Goal: Contribute content: Add original content to the website for others to see

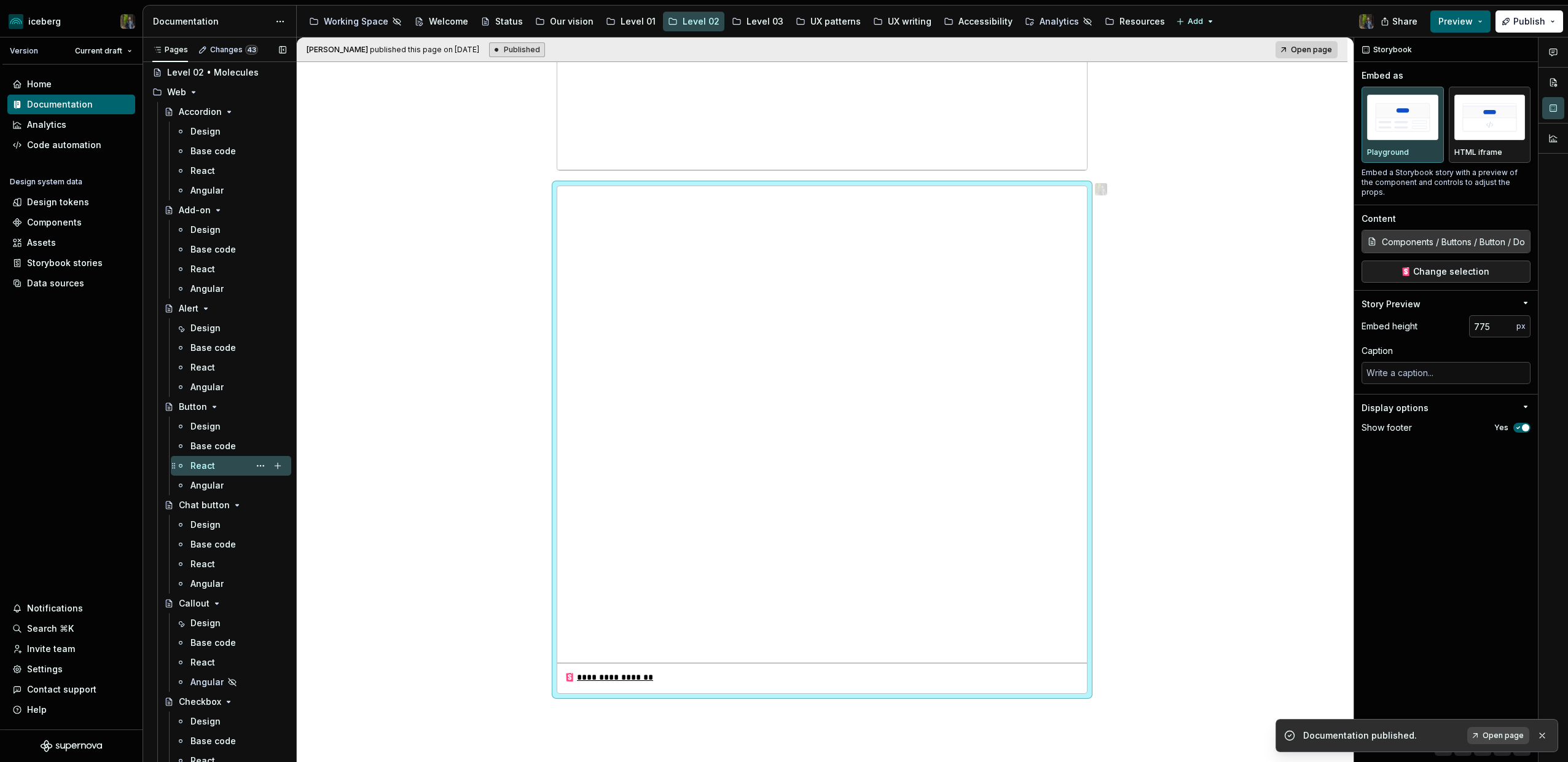
scroll to position [25, 0]
click at [211, 323] on div "Design" at bounding box center [239, 330] width 96 height 18
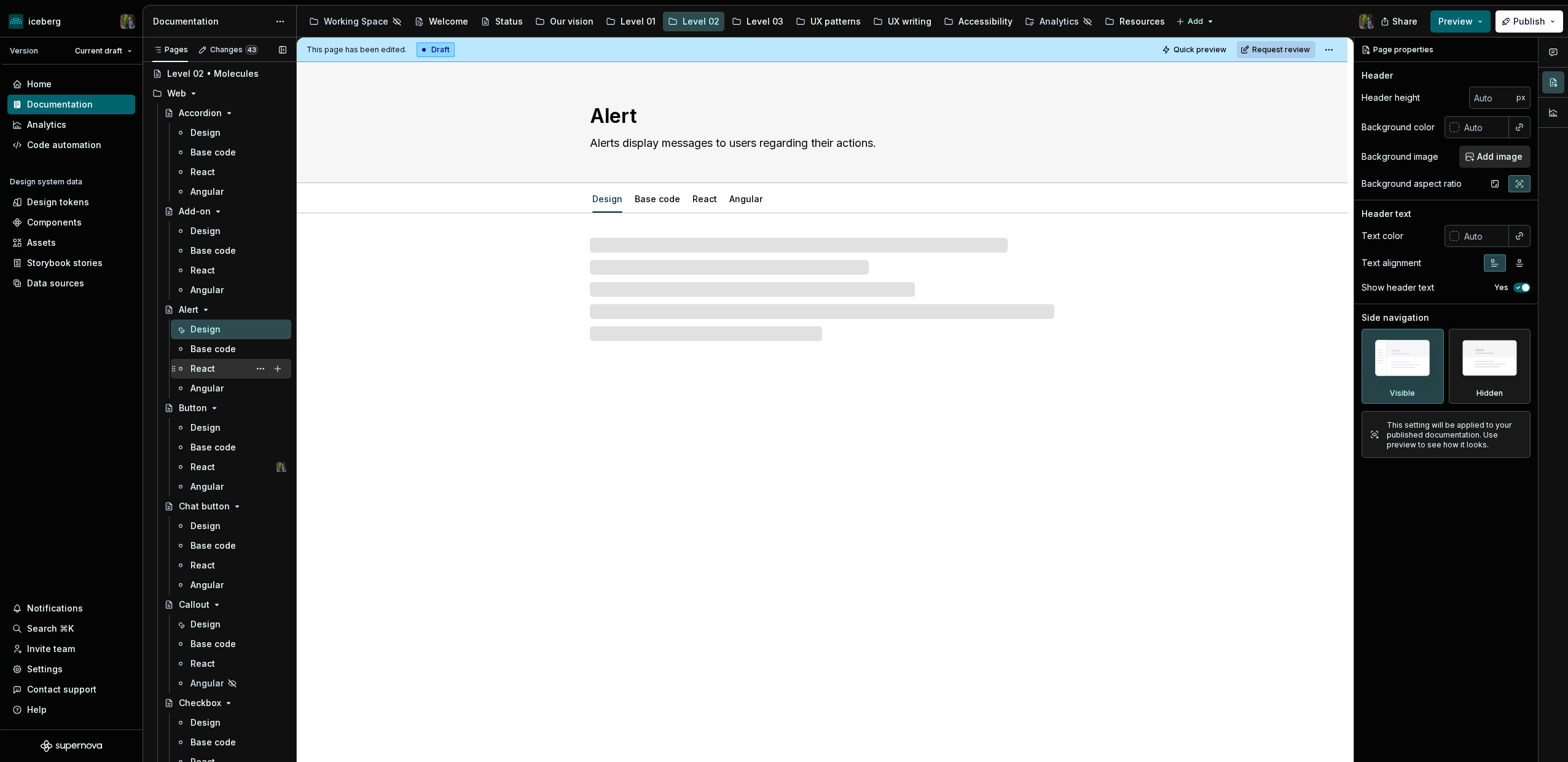
click at [210, 366] on div "React" at bounding box center [203, 369] width 24 height 12
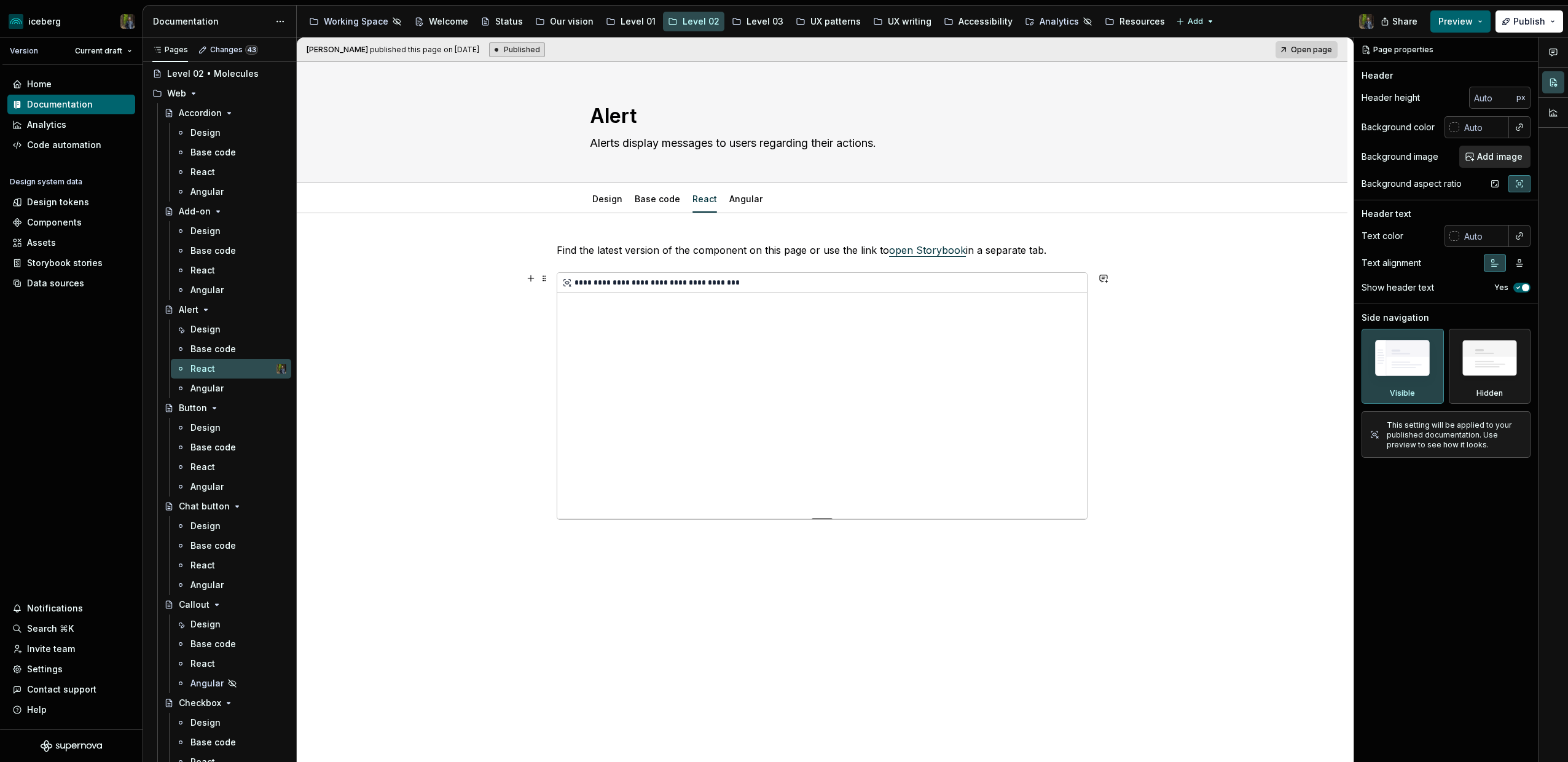
click at [654, 307] on div "**********" at bounding box center [822, 396] width 530 height 246
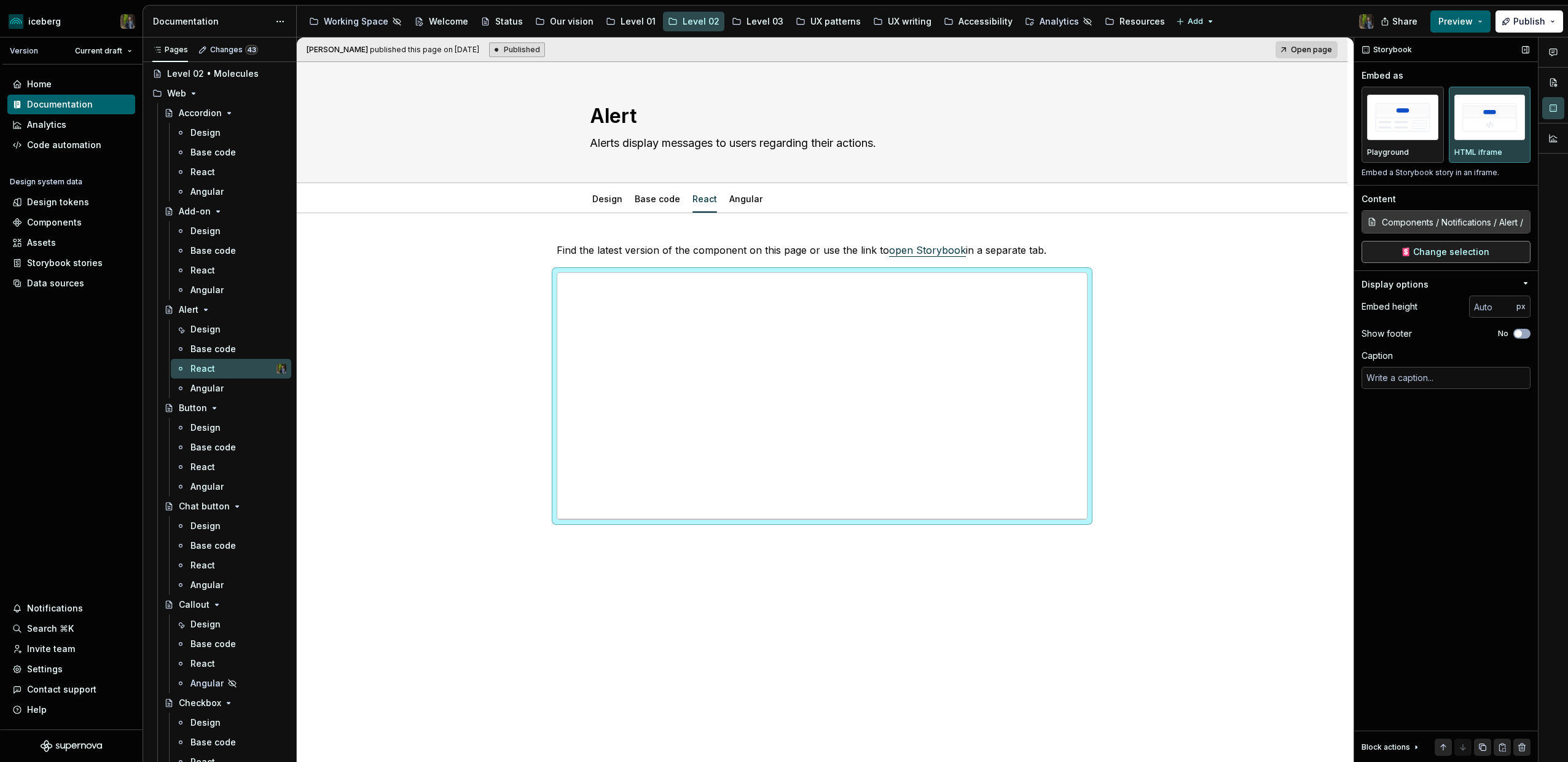
click at [1451, 256] on span "Change selection" at bounding box center [1451, 252] width 76 height 12
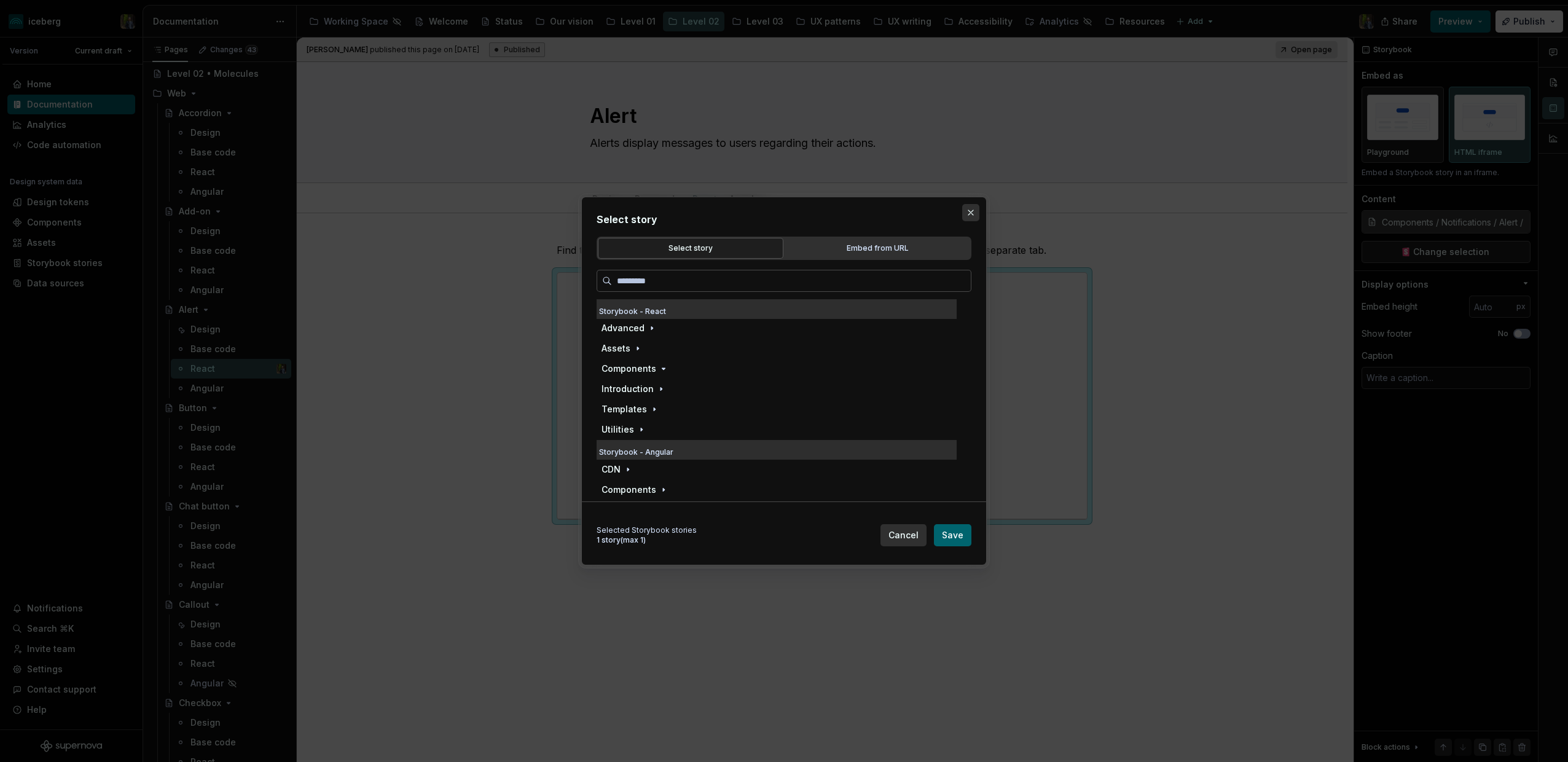
click at [968, 213] on button "button" at bounding box center [970, 213] width 18 height 18
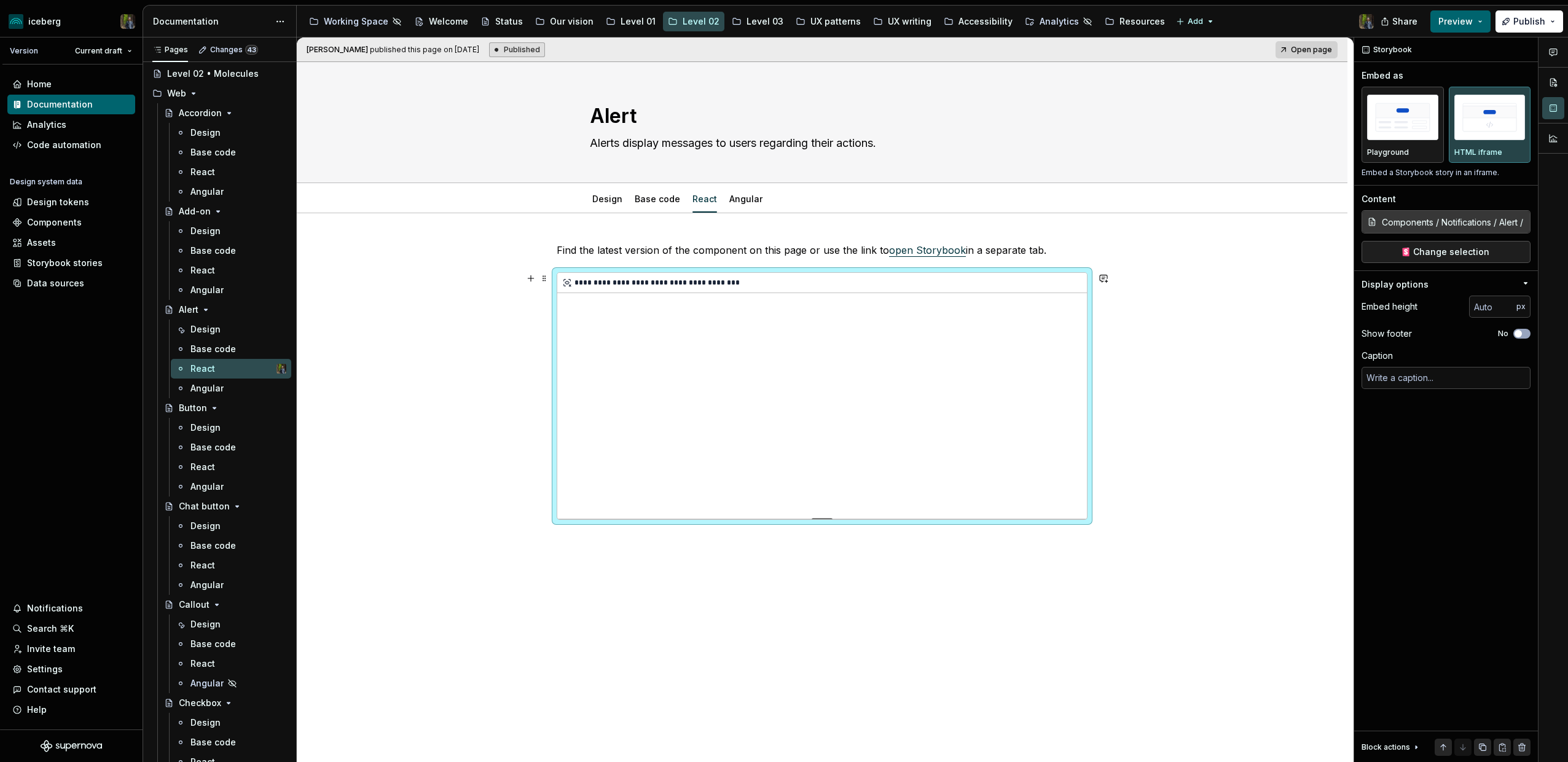
scroll to position [1, 0]
click at [1321, 48] on span "Open page" at bounding box center [1311, 50] width 41 height 10
click at [1294, 55] on link "Open page" at bounding box center [1306, 50] width 62 height 18
click at [1307, 82] on span "Edit header" at bounding box center [1305, 82] width 49 height 12
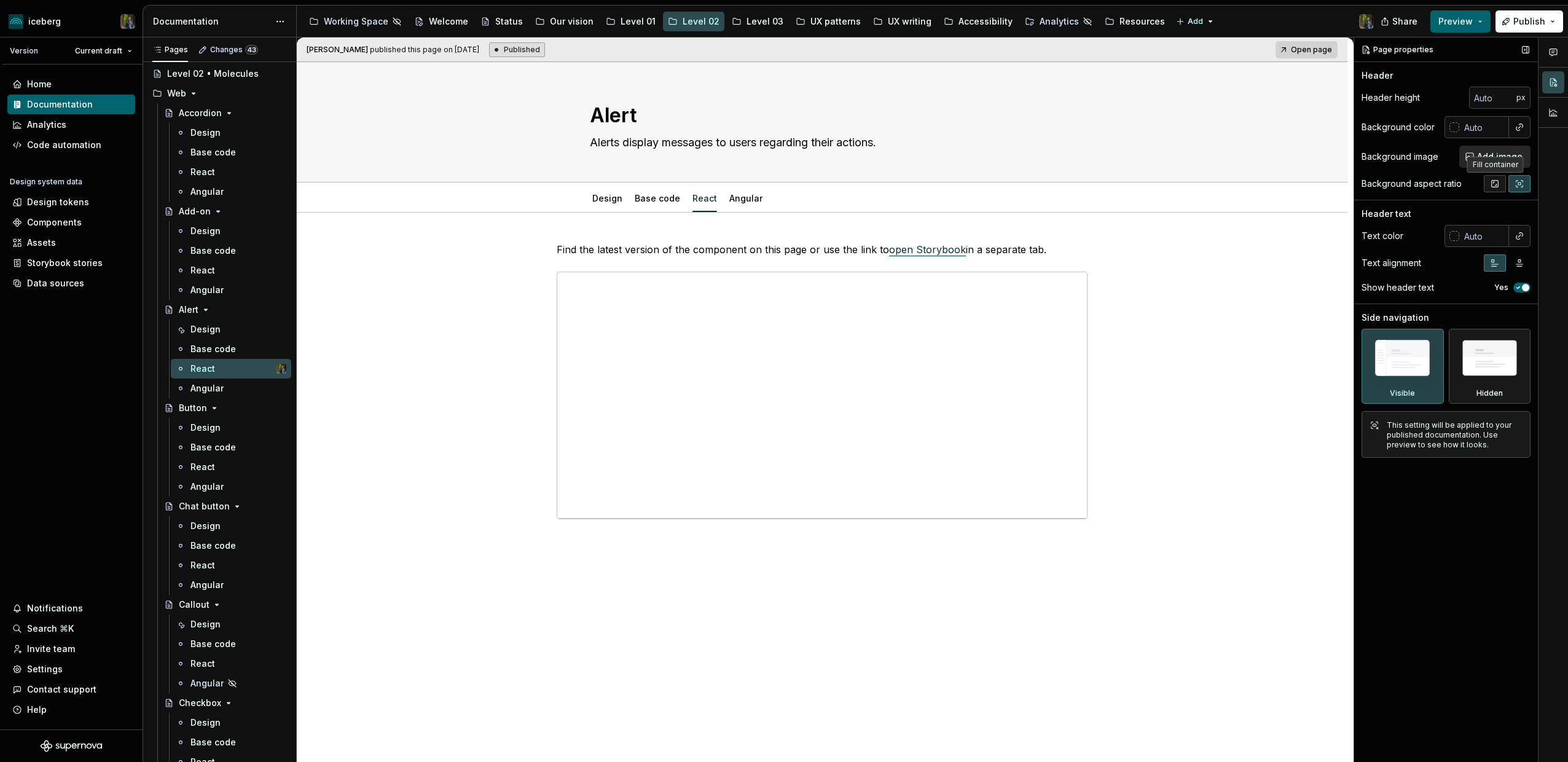
click at [1499, 183] on button "button" at bounding box center [1494, 184] width 22 height 18
click at [999, 309] on div "**********" at bounding box center [822, 395] width 530 height 246
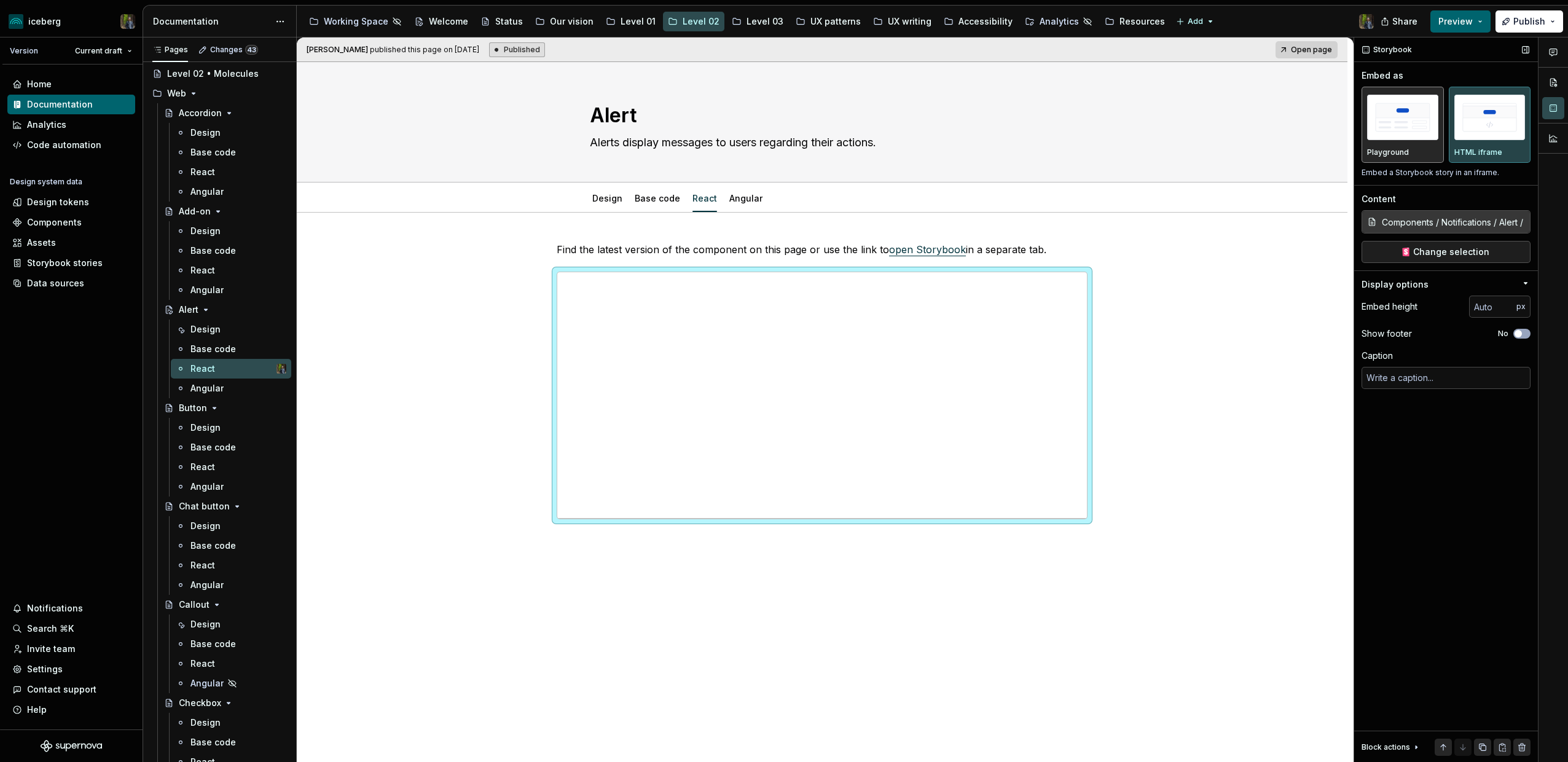
click at [1387, 134] on img "button" at bounding box center [1402, 117] width 71 height 45
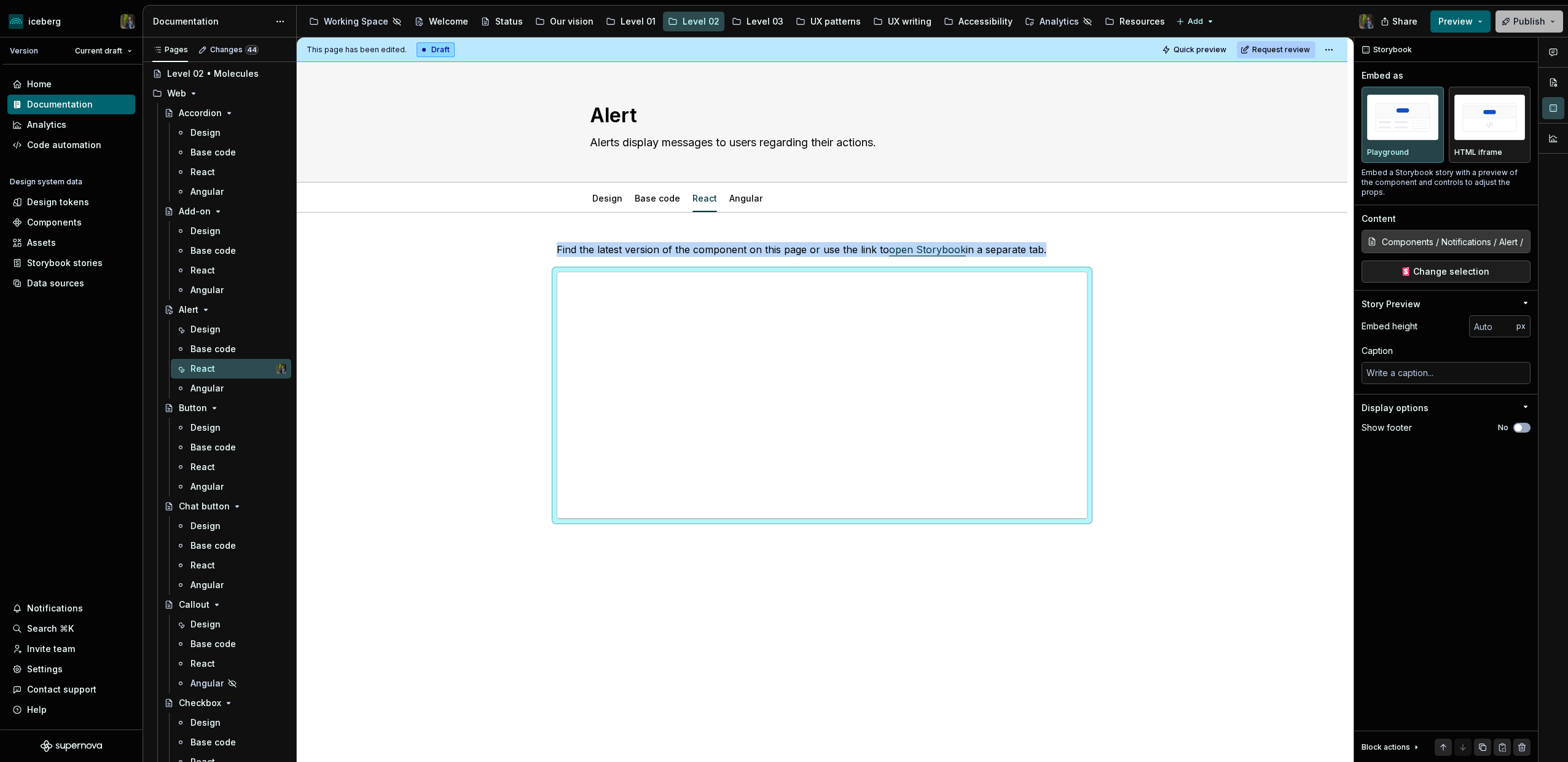
click at [1522, 18] on span "Publish" at bounding box center [1529, 21] width 32 height 12
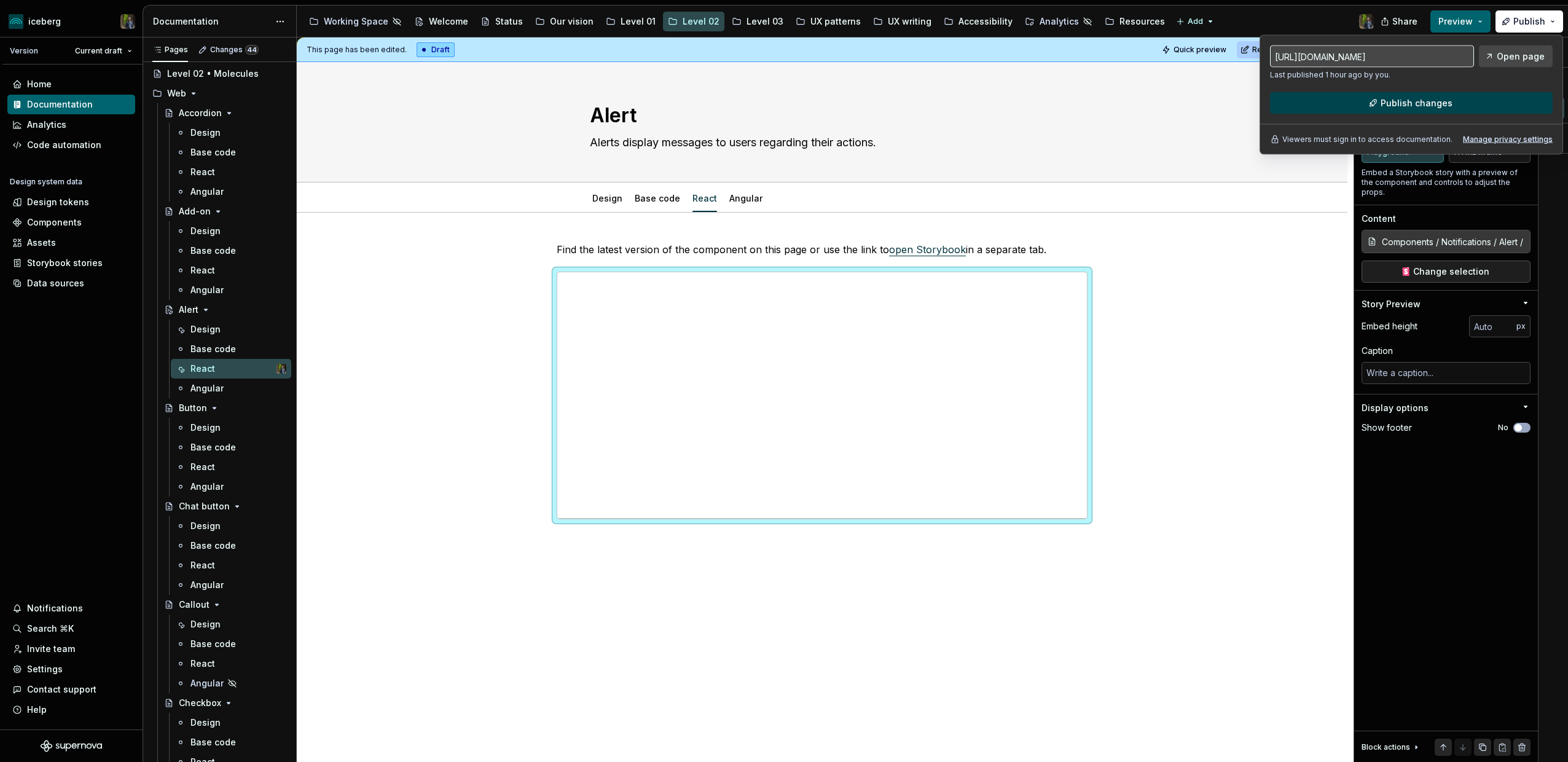
click at [1417, 102] on span "Publish changes" at bounding box center [1416, 103] width 72 height 12
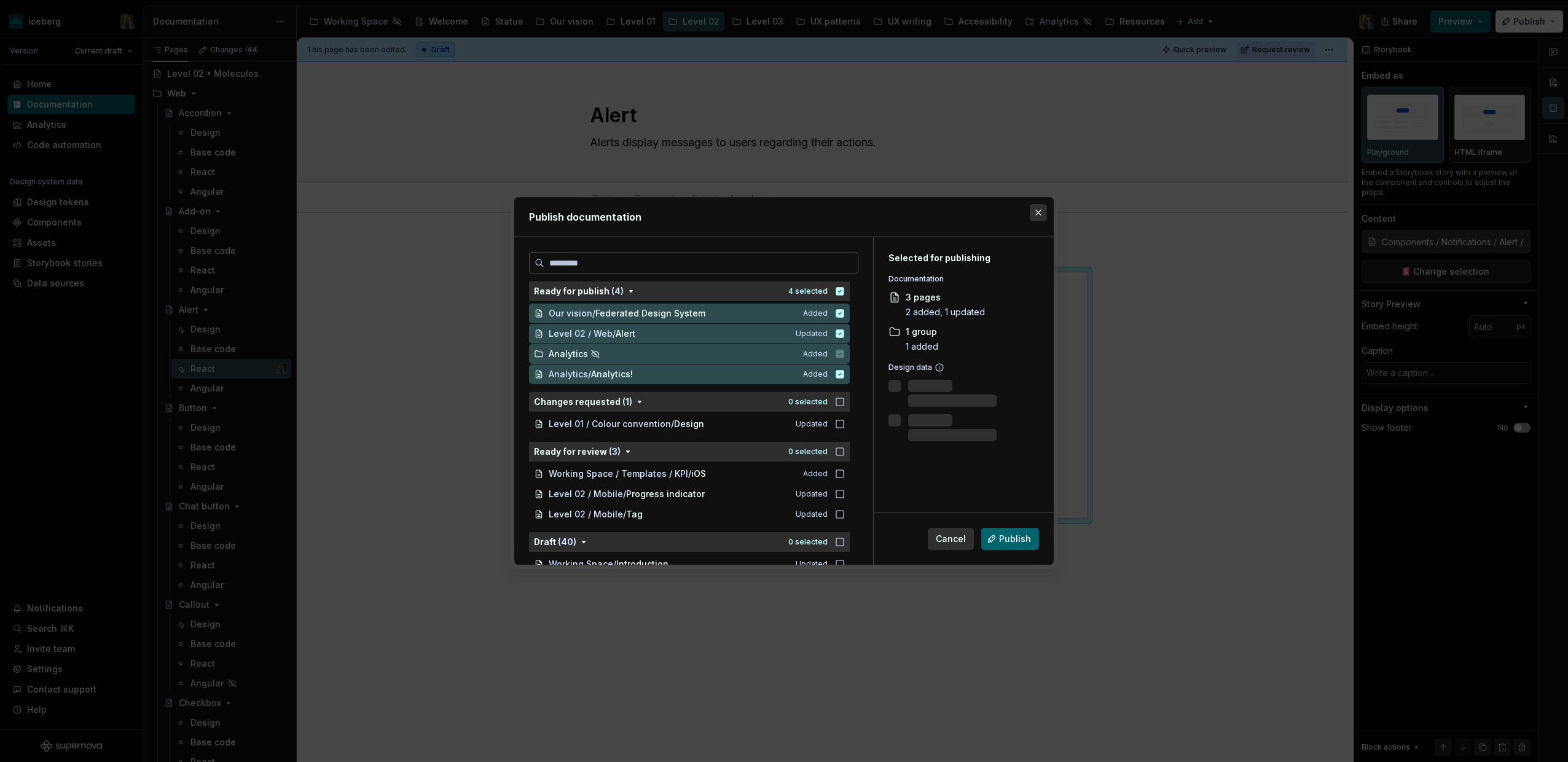
click at [1042, 211] on button "button" at bounding box center [1038, 213] width 18 height 18
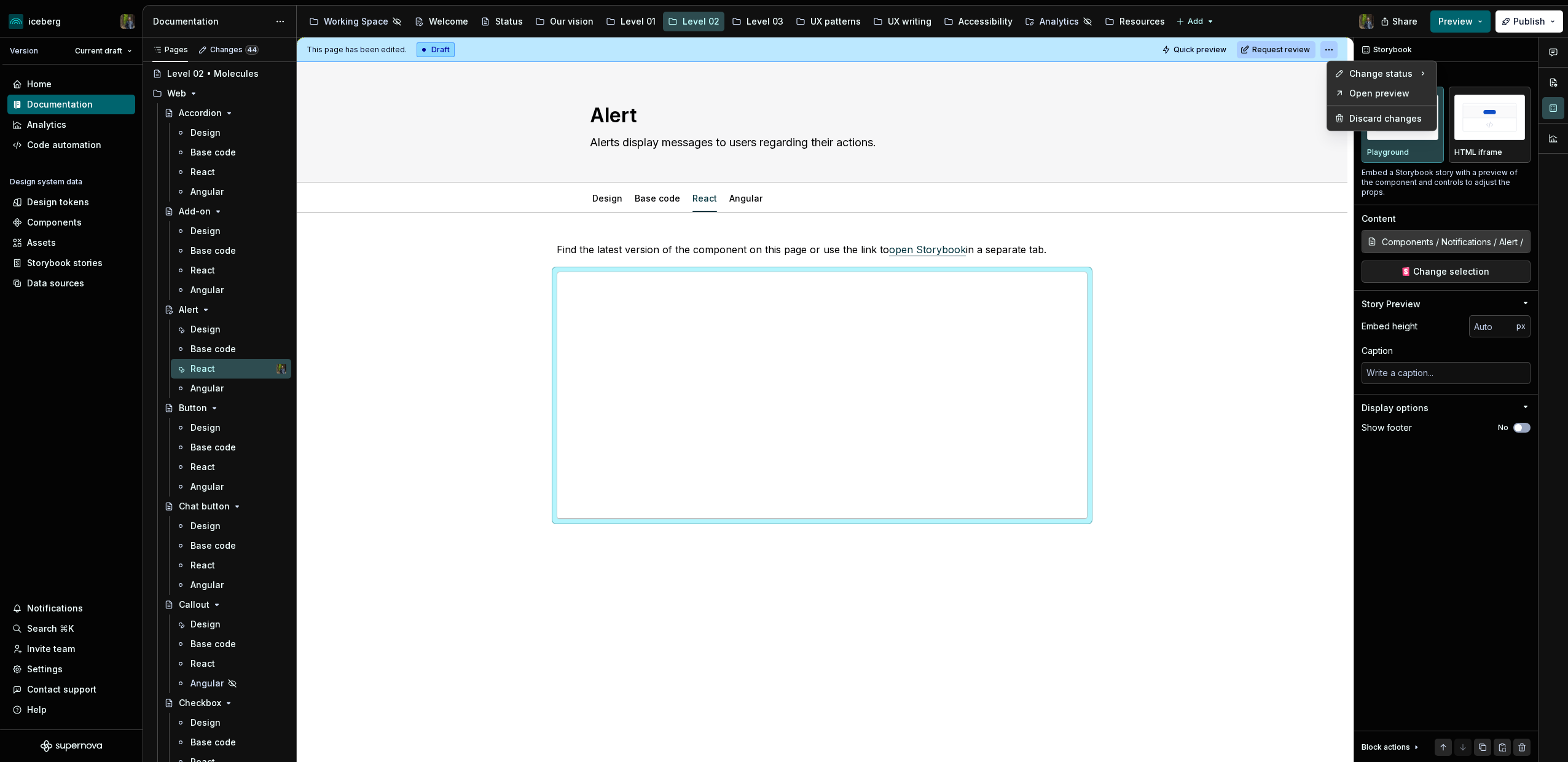
click at [1335, 47] on html "iceberg Version Current draft Home Documentation Analytics Code automation Desi…" at bounding box center [784, 381] width 1568 height 762
click at [1239, 106] on html "iceberg Version Current draft Home Documentation Analytics Code automation Desi…" at bounding box center [784, 381] width 1568 height 762
click at [1525, 16] on span "Publish" at bounding box center [1529, 21] width 32 height 12
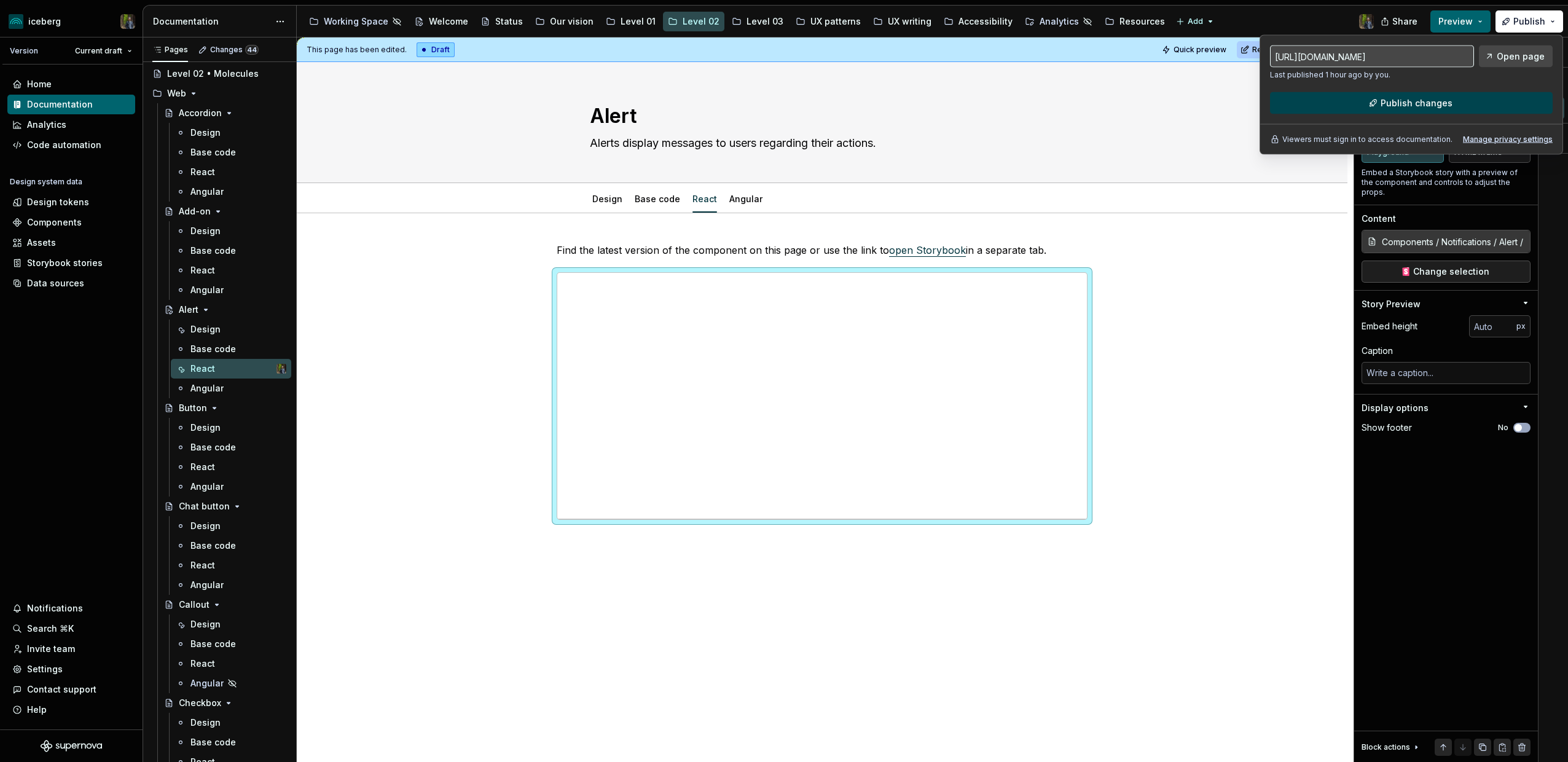
click at [1404, 97] on span "Publish changes" at bounding box center [1416, 103] width 72 height 12
type textarea "*"
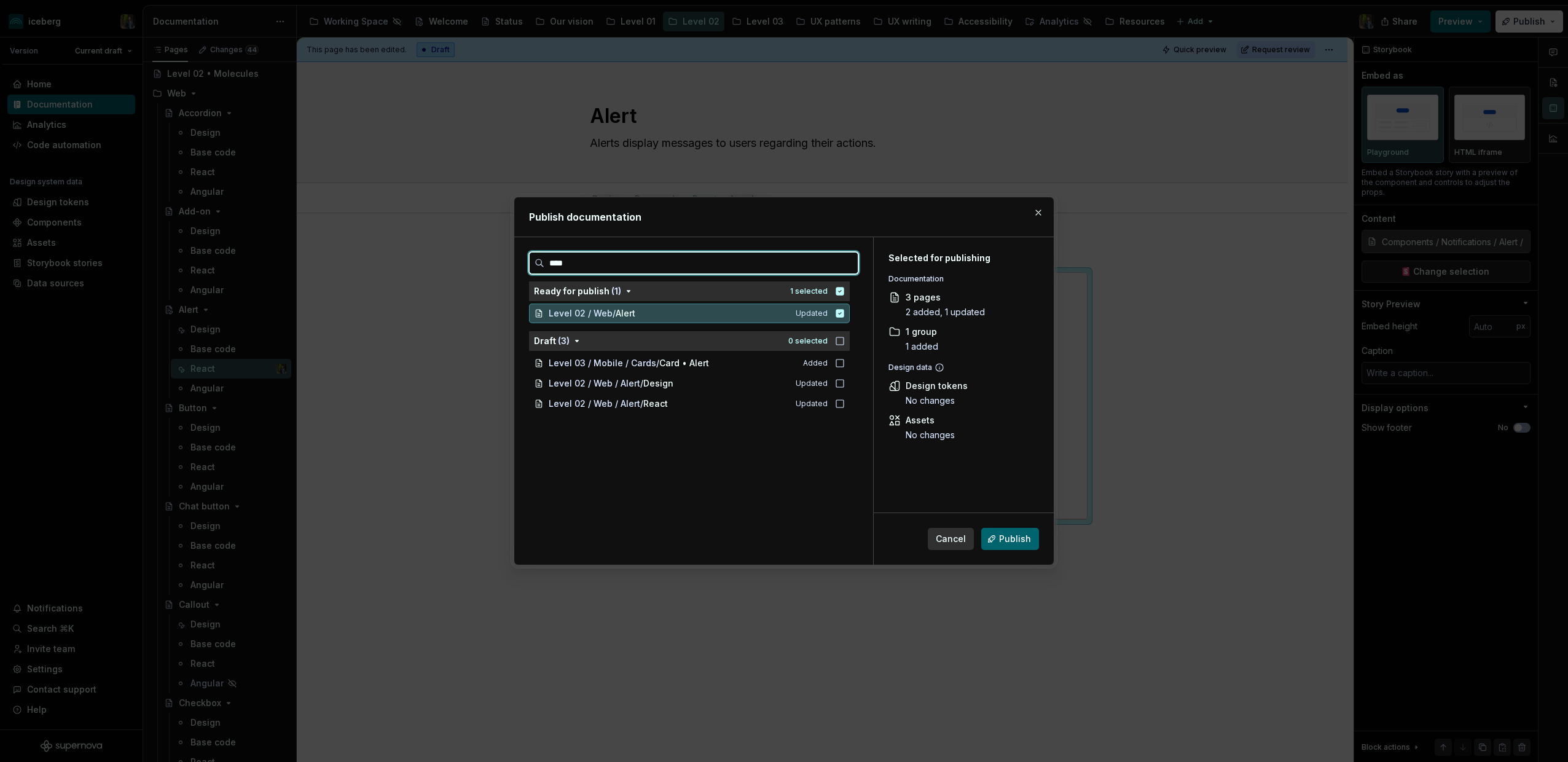
type input "*****"
click at [704, 381] on div "Level 02 / Web / Alert / Design" at bounding box center [665, 384] width 232 height 12
click at [704, 406] on div "Level 02 / Web / Alert / React" at bounding box center [665, 404] width 232 height 12
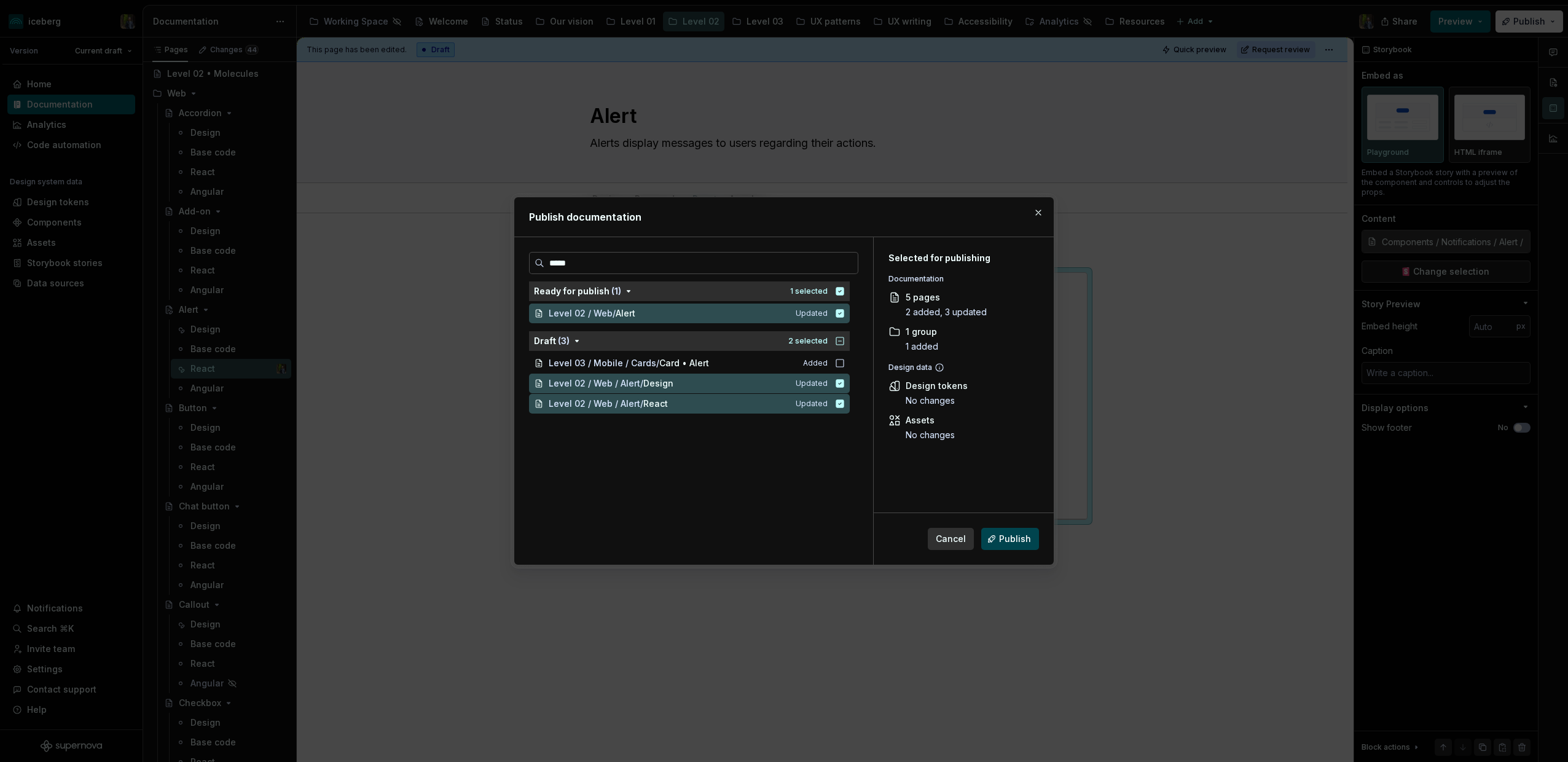
click at [1013, 535] on span "Publish" at bounding box center [1015, 539] width 32 height 12
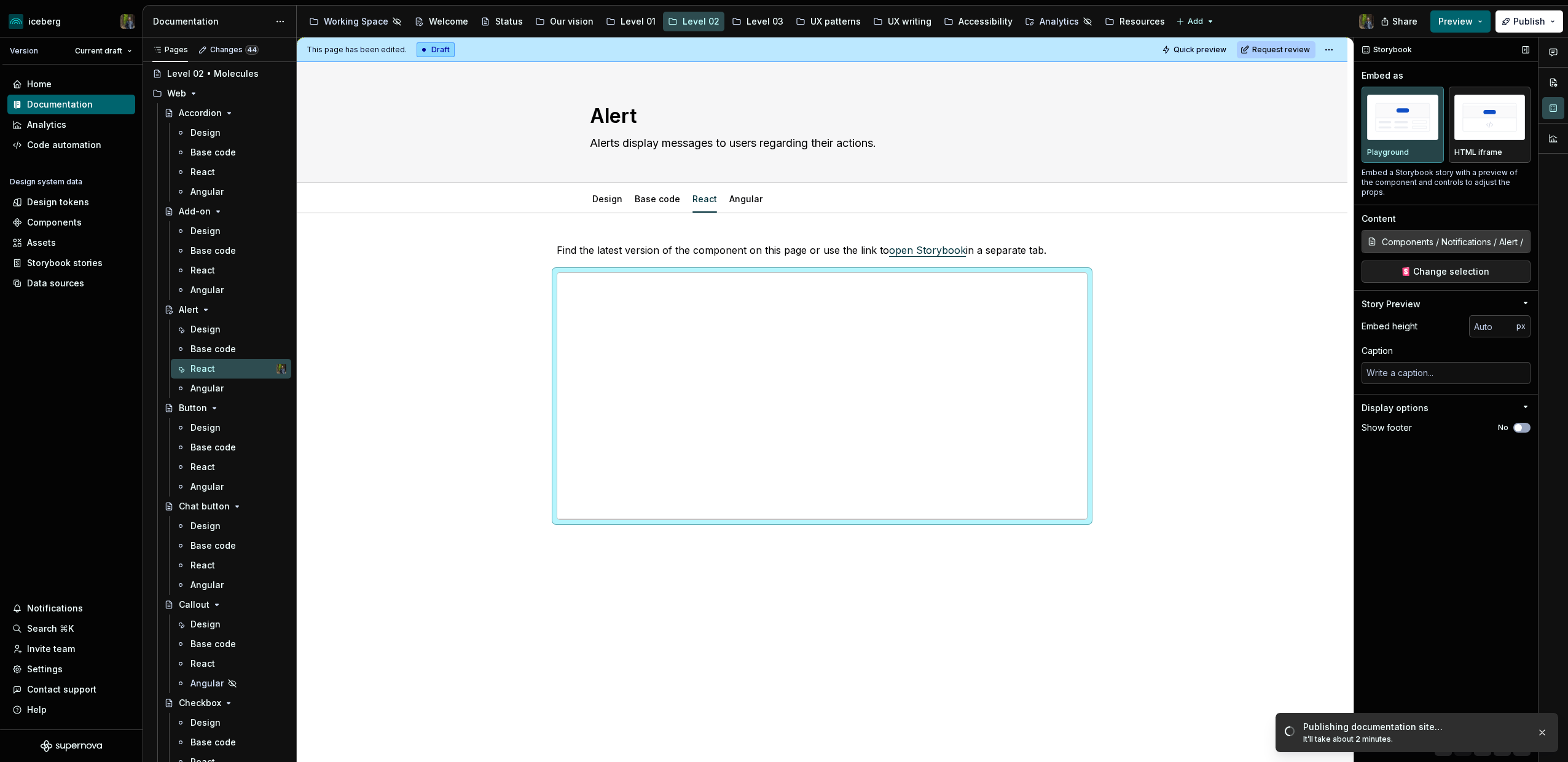
click at [1434, 474] on div "Storybook Embed as Playground HTML iframe Embed a Storybook story with a previe…" at bounding box center [1445, 400] width 184 height 725
click at [1406, 727] on div "Publishing documentation site…" at bounding box center [1414, 727] width 223 height 12
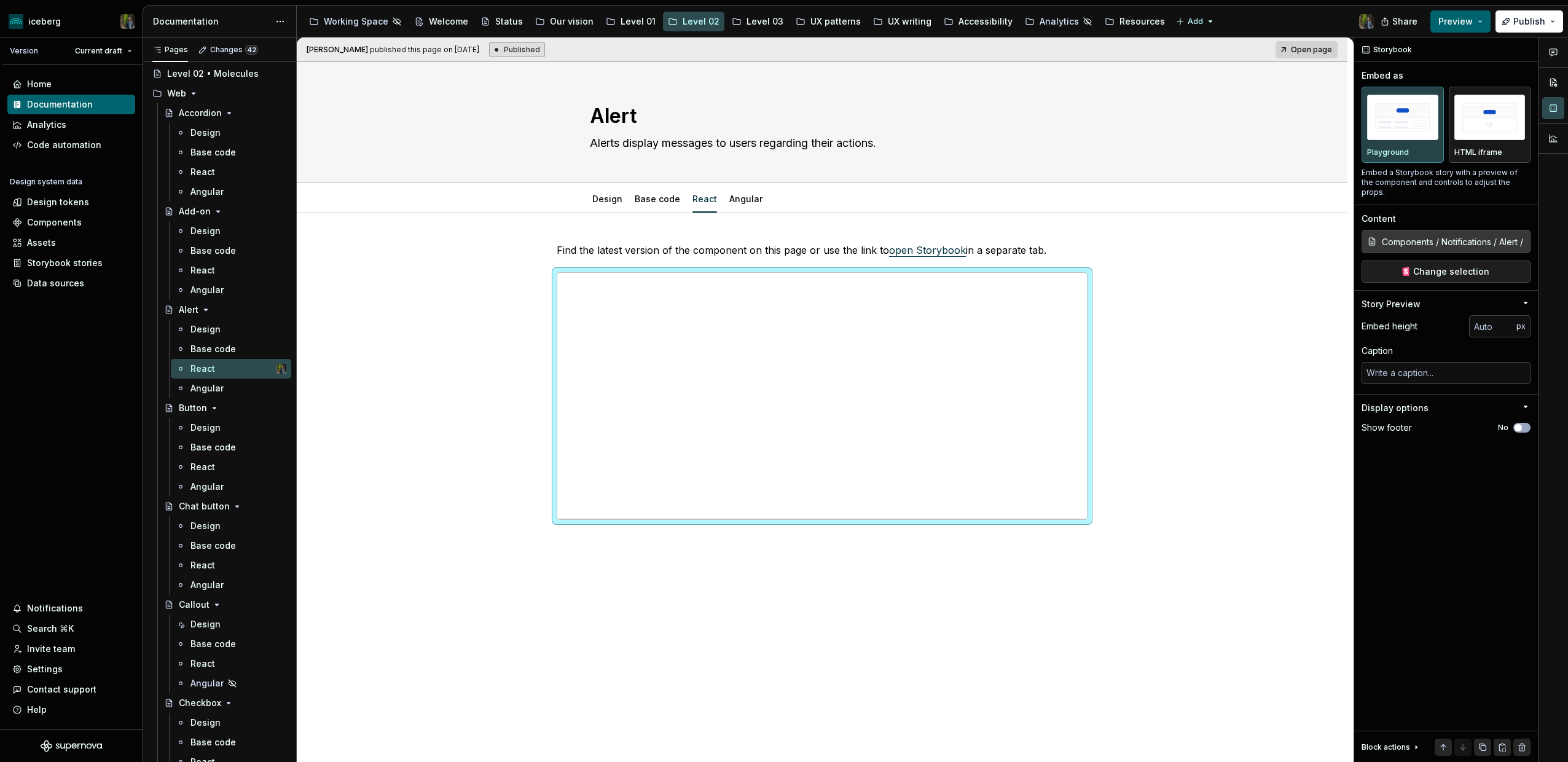
click at [438, 268] on div "[PERSON_NAME] published this page on [DATE] Published Open page Alert Alerts di…" at bounding box center [825, 400] width 1057 height 725
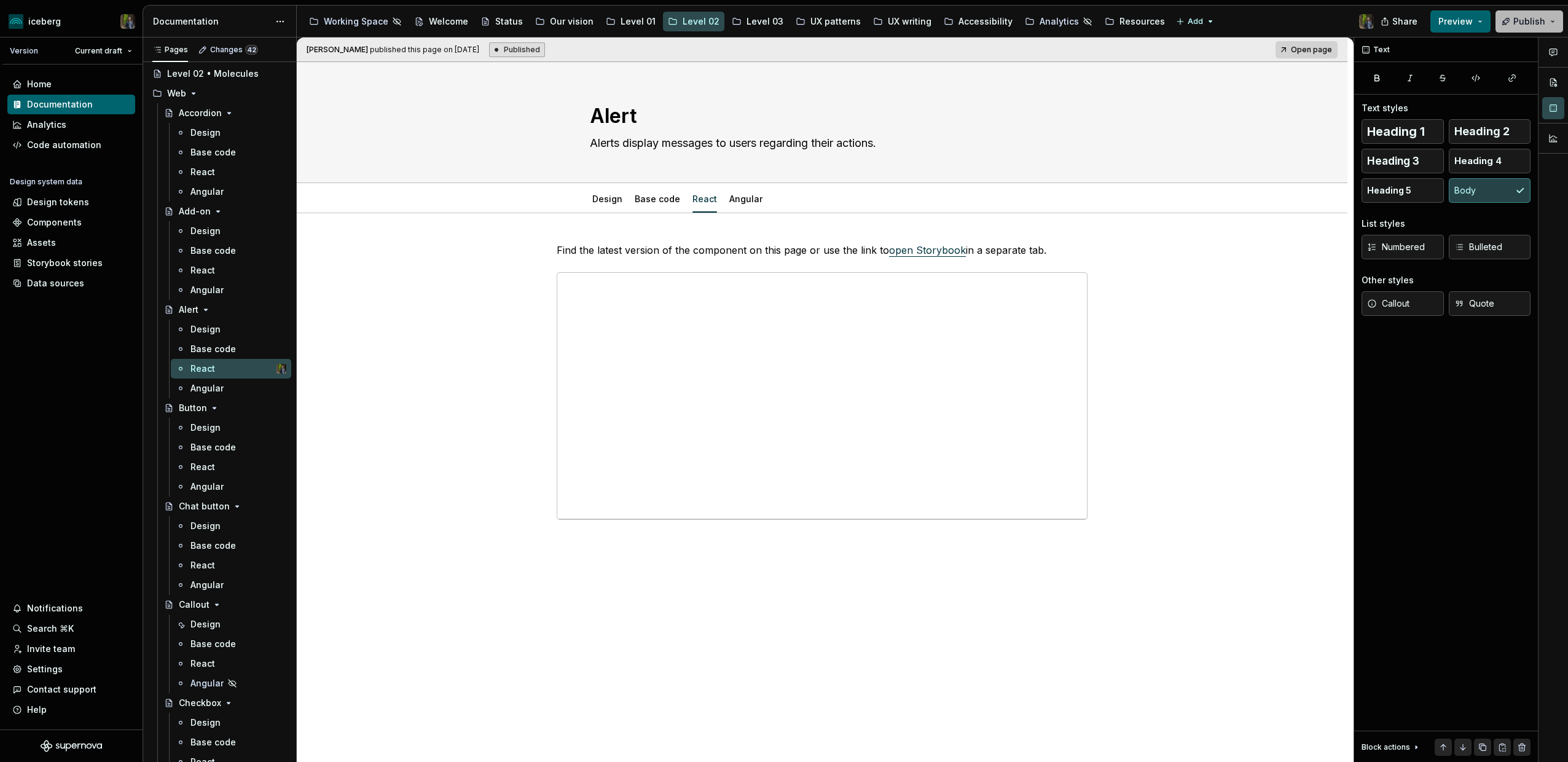
click at [1515, 25] on span "Publish" at bounding box center [1529, 21] width 32 height 12
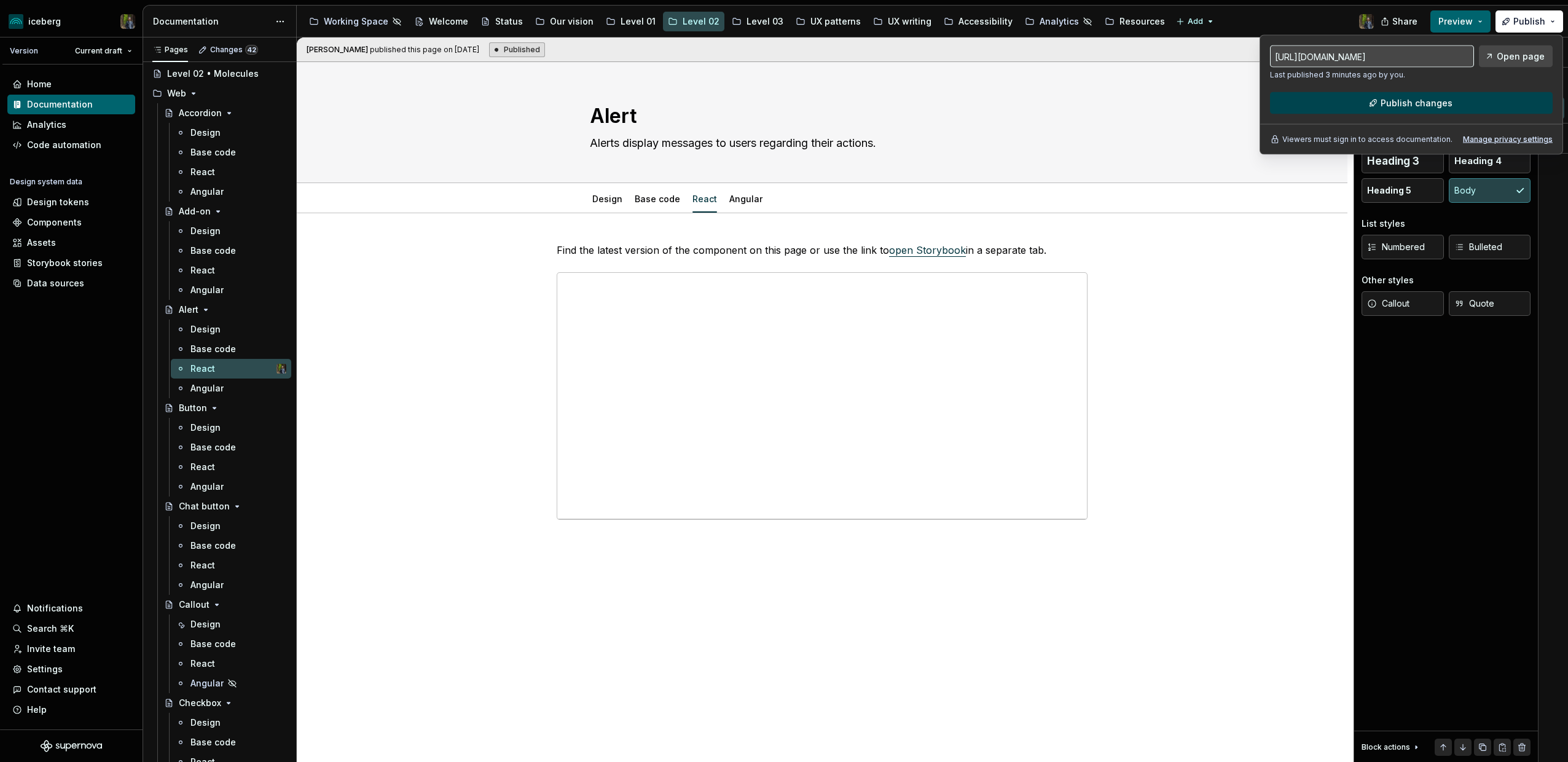
click at [1412, 100] on span "Publish changes" at bounding box center [1416, 103] width 72 height 12
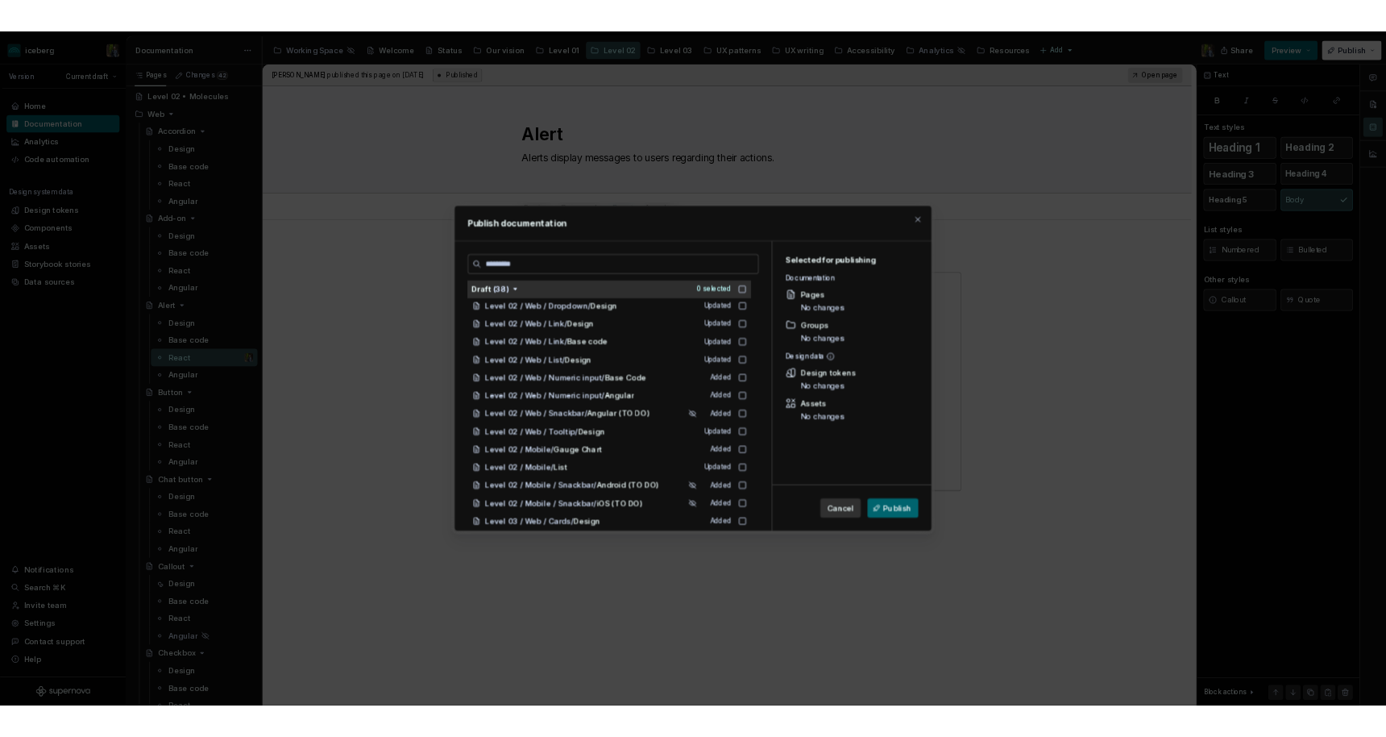
scroll to position [517, 0]
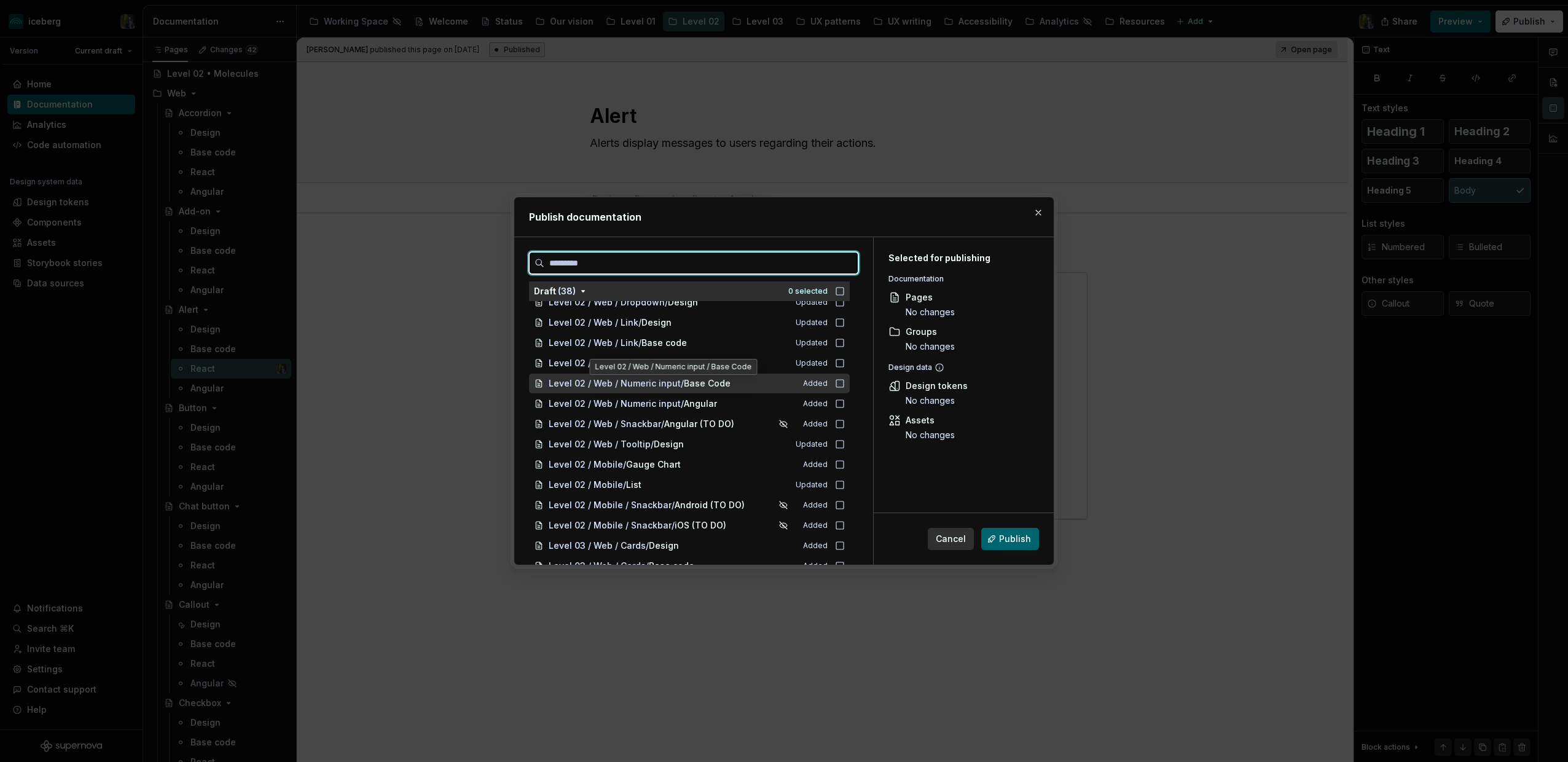
click at [710, 387] on span "Base Code" at bounding box center [707, 384] width 46 height 12
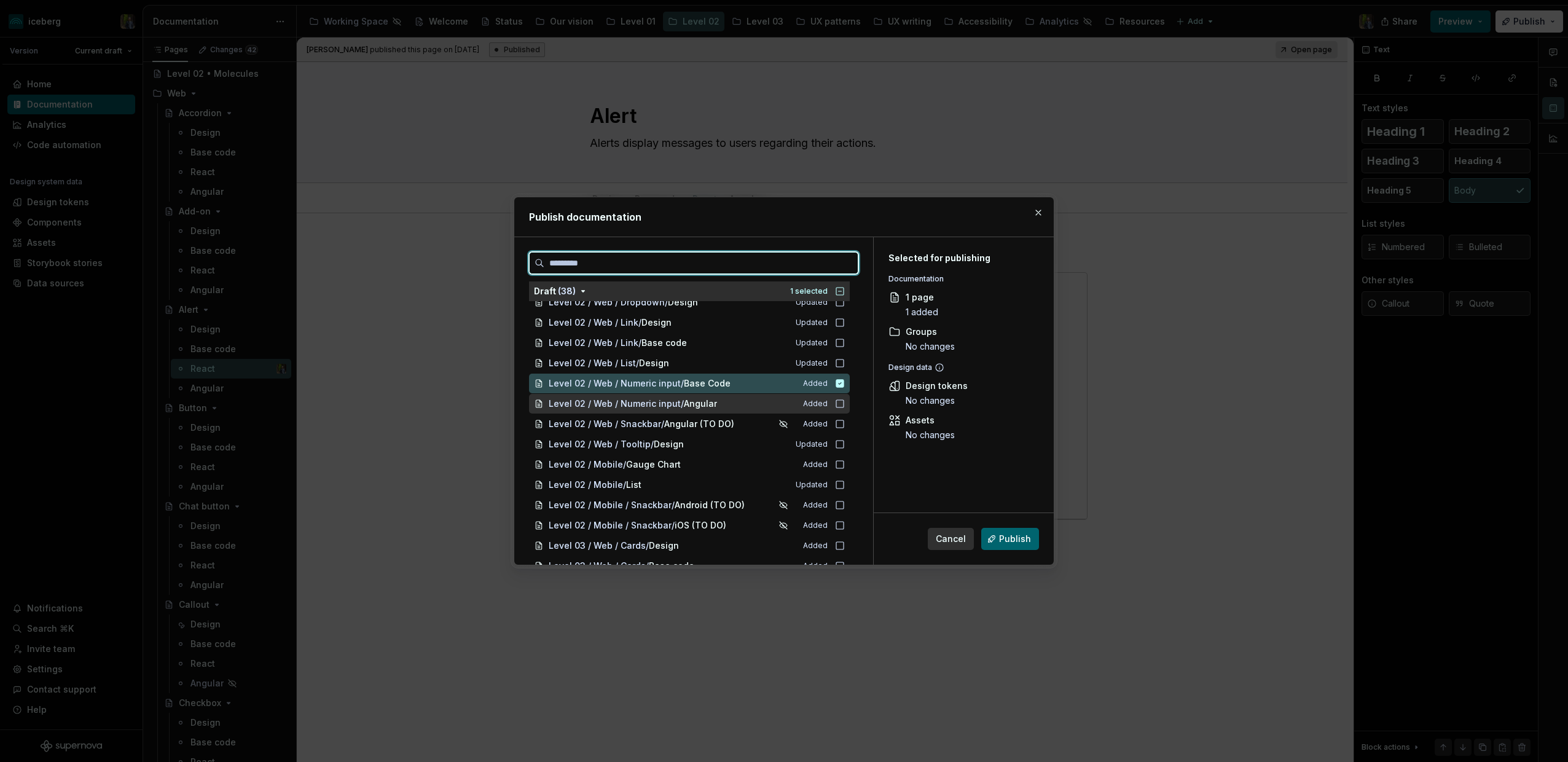
click at [710, 397] on div "Level 02 / Web / Numeric input / Angular Added" at bounding box center [689, 404] width 321 height 20
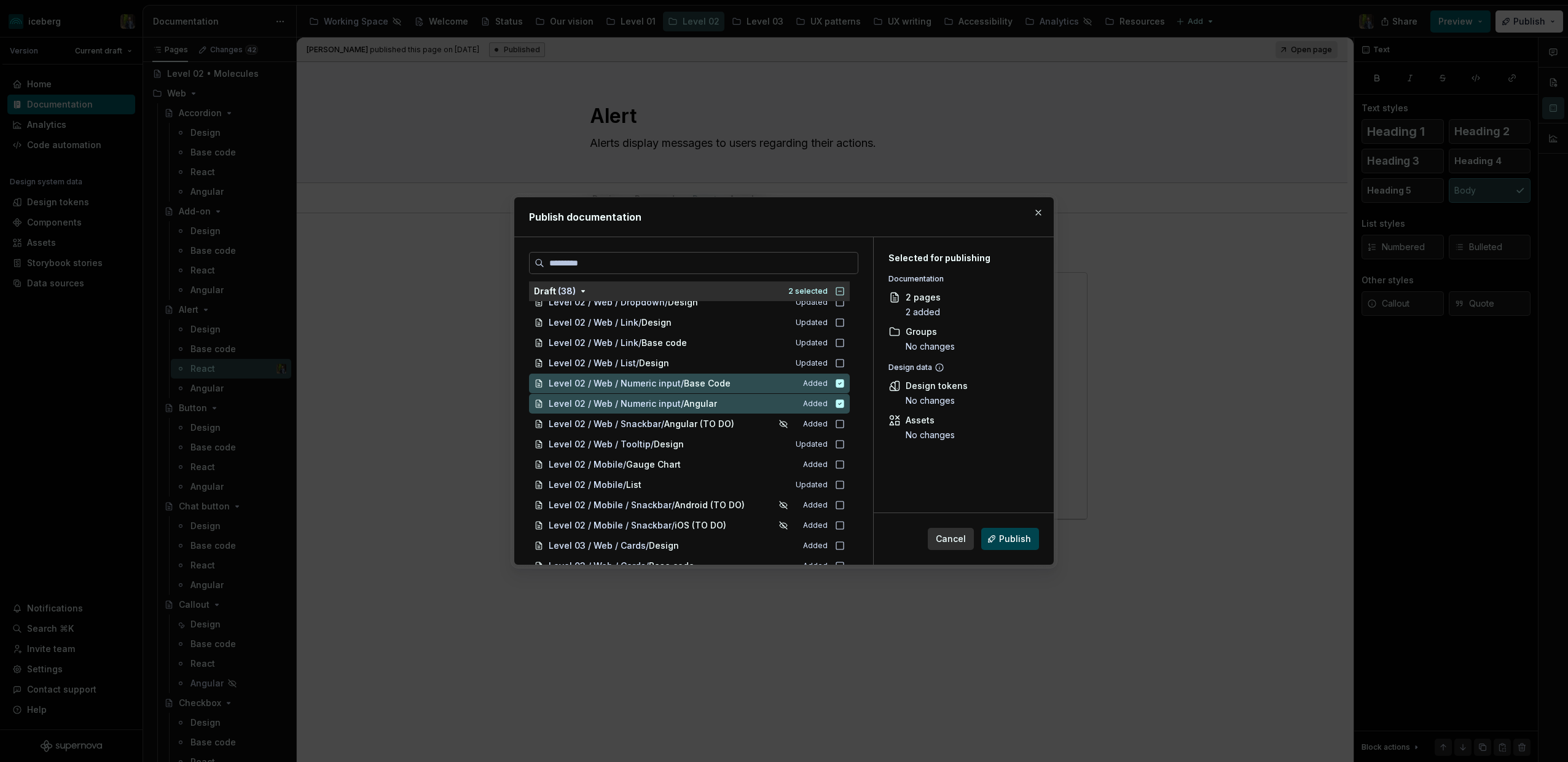
click at [1008, 537] on span "Publish" at bounding box center [1015, 539] width 32 height 12
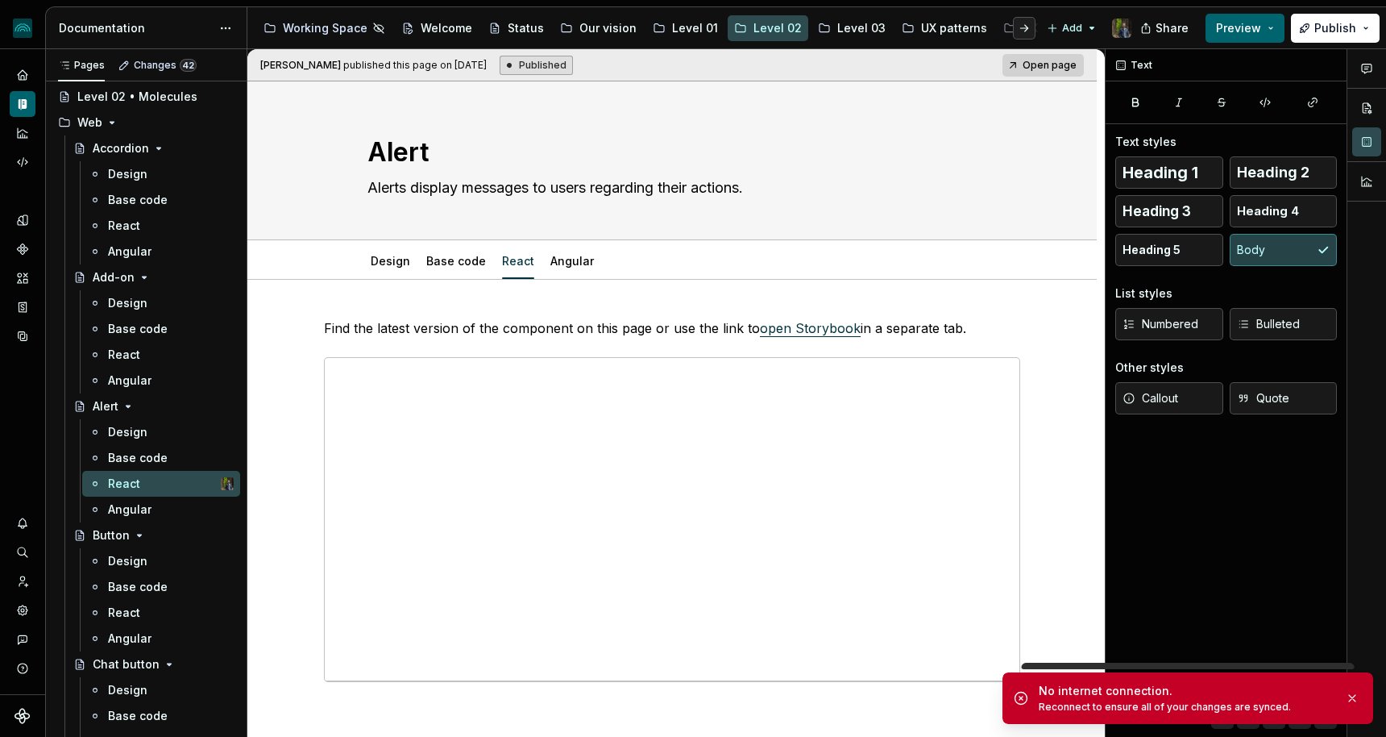
type textarea "*"
